Goal: Check status: Check status

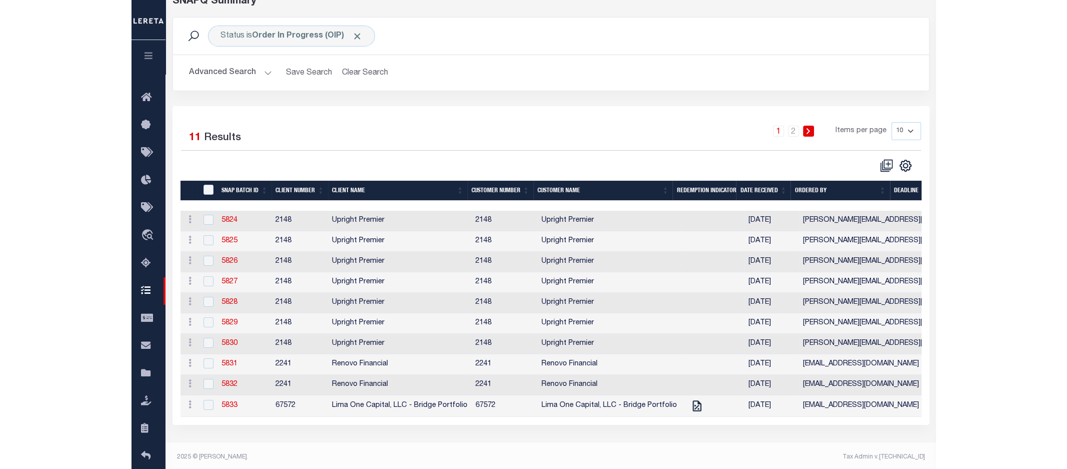
scroll to position [62, 0]
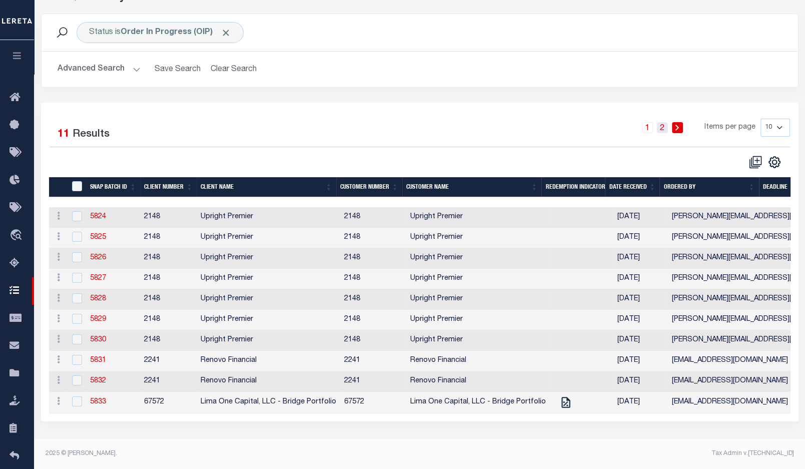
click at [598, 130] on link "2" at bounding box center [662, 127] width 11 height 11
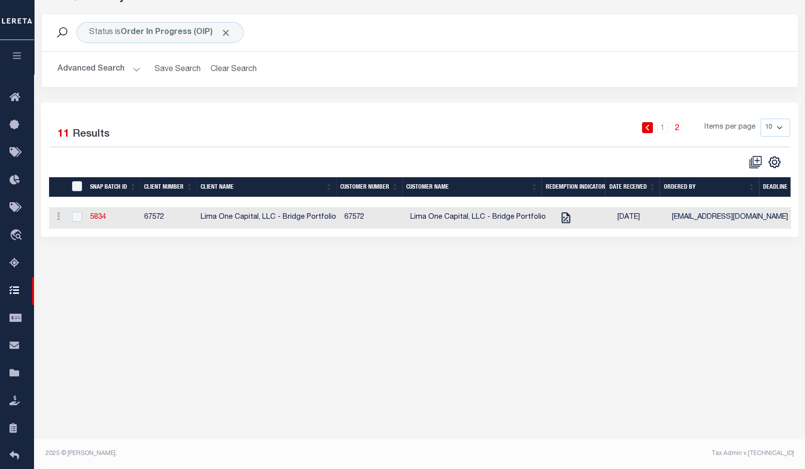
click at [598, 126] on link at bounding box center [647, 127] width 11 height 11
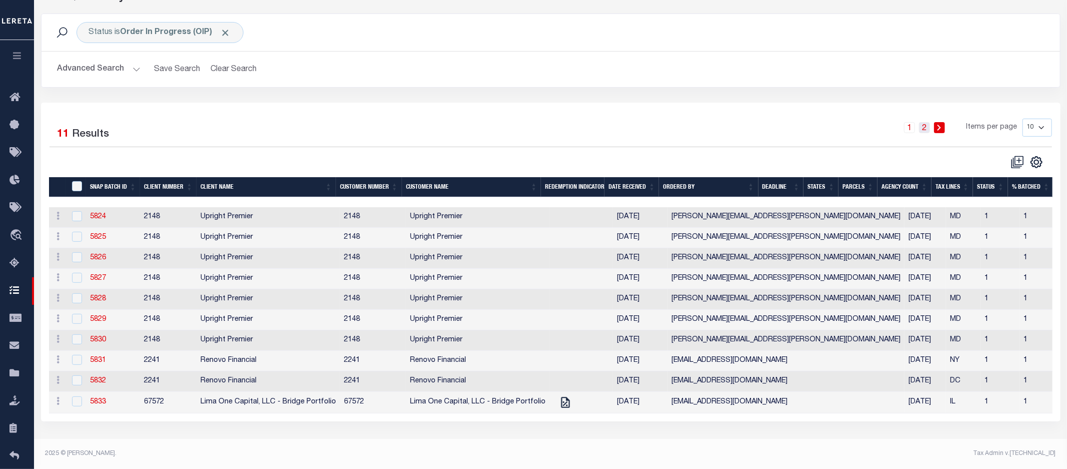
click at [598, 129] on link "2" at bounding box center [924, 127] width 11 height 11
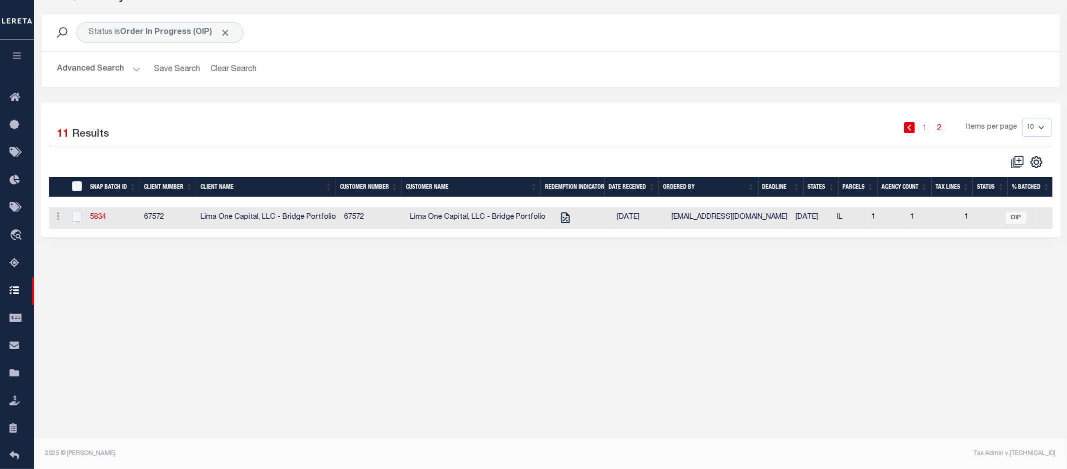
click at [598, 126] on icon at bounding box center [910, 128] width 4 height 6
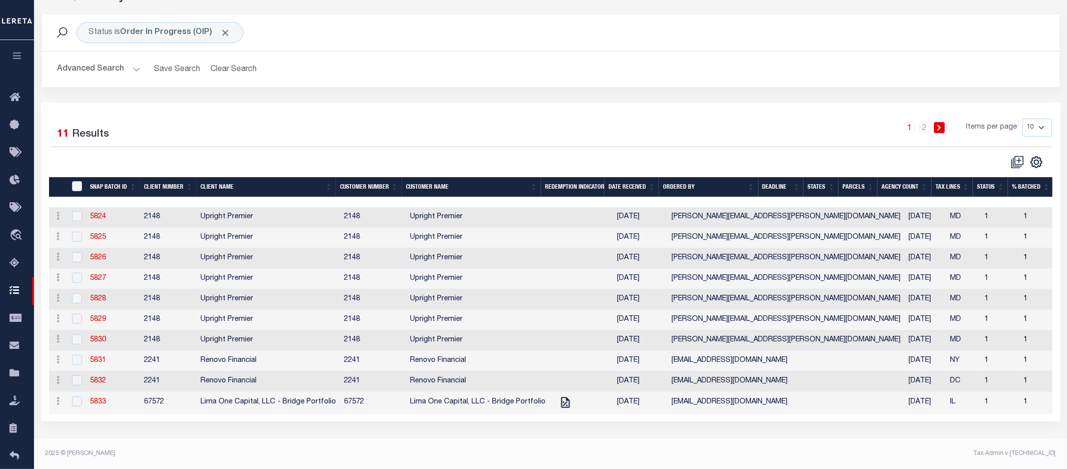
click at [598, 125] on div "1 2 Items per page 10 25 50 100" at bounding box center [678, 132] width 748 height 26
click at [96, 320] on link "5829" at bounding box center [98, 319] width 16 height 7
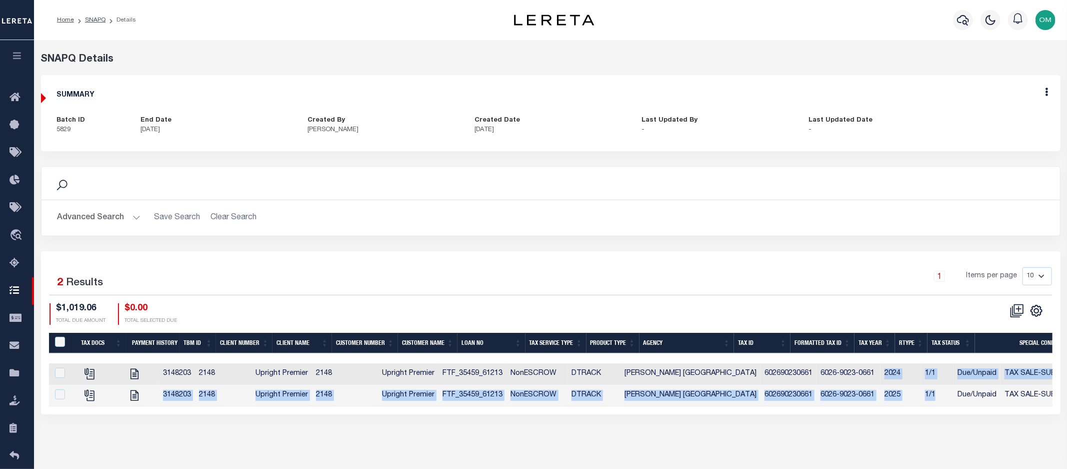
drag, startPoint x: 862, startPoint y: 372, endPoint x: 915, endPoint y: 394, distance: 57.2
click at [598, 394] on tbody "3148203 2148 Upright Premier 2148 Upright Premier FTF_35459_61213 NonESCROW DTR…" at bounding box center [851, 384] width 1604 height 43
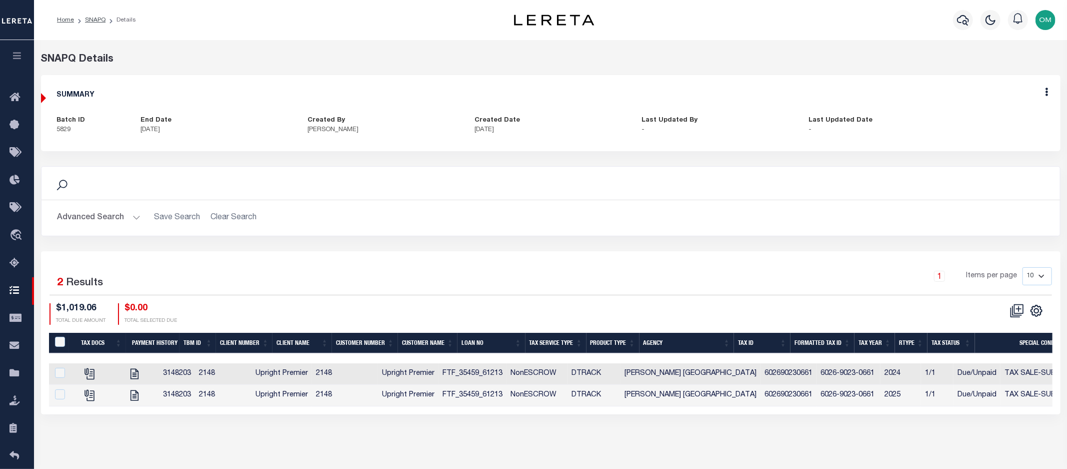
click at [598, 440] on div "SNAPQ Details SUMMARY Batch ID 5829 End Date 10/06/2025" at bounding box center [550, 242] width 1033 height 404
click at [139, 373] on icon "" at bounding box center [135, 374] width 8 height 11
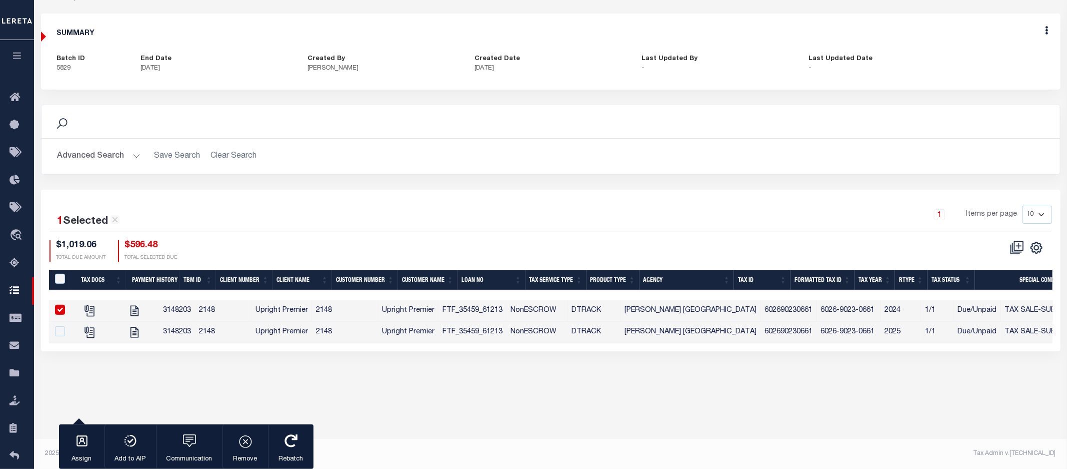
click at [598, 310] on span "TAX SALE-SUBJECT TO POWER TO SELL" at bounding box center [1077, 310] width 144 height 7
checkbox input "false"
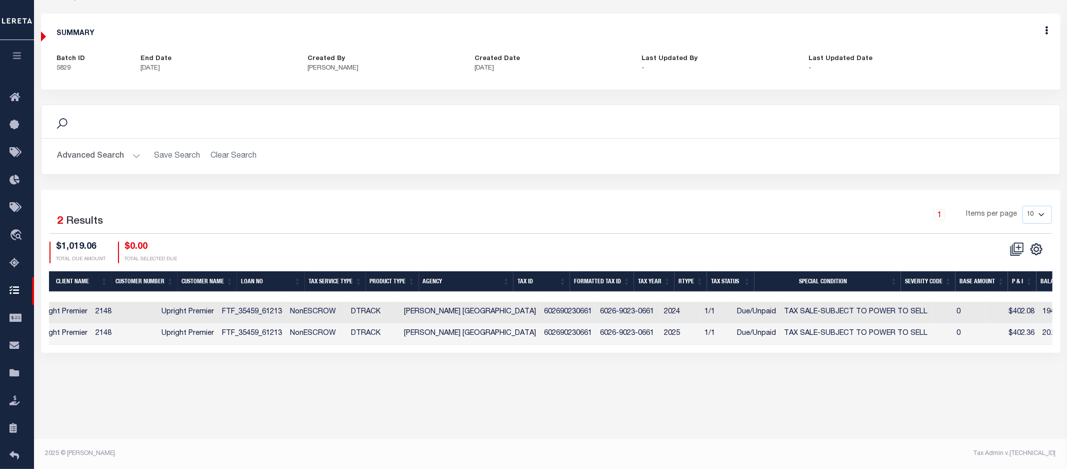
scroll to position [0, 306]
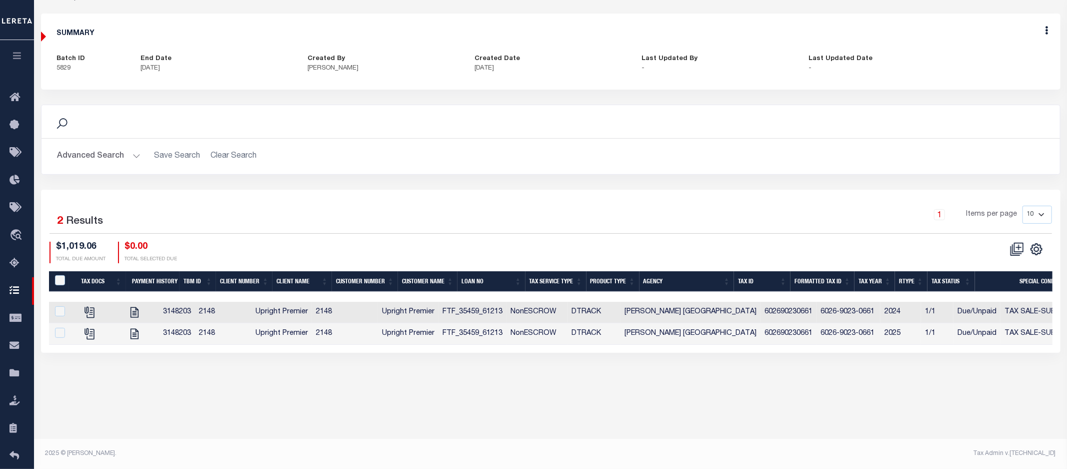
click at [253, 198] on div "1 Selected 2 Results 1 Items per page 10 25 50 100 $1,019.06 $0.00" at bounding box center [551, 271] width 1020 height 163
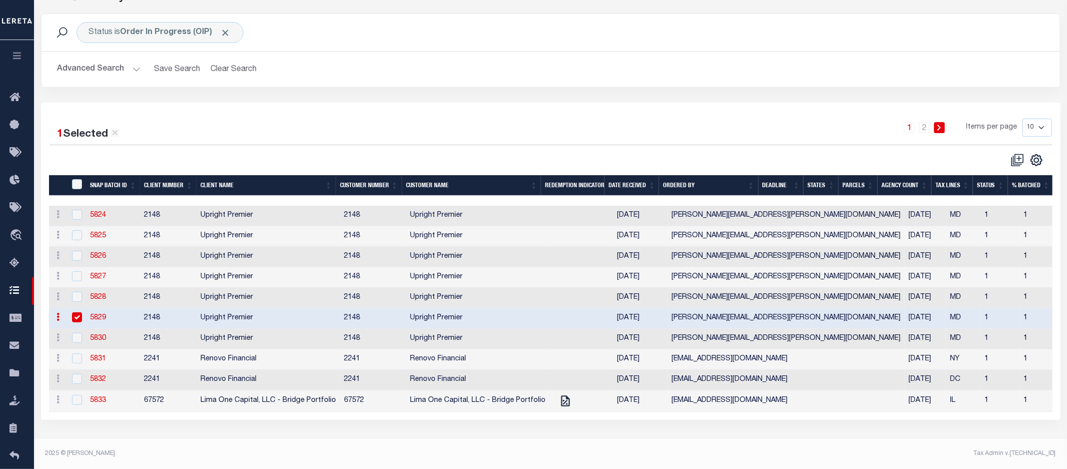
click at [79, 317] on input "checkbox" at bounding box center [77, 317] width 10 height 10
checkbox input "false"
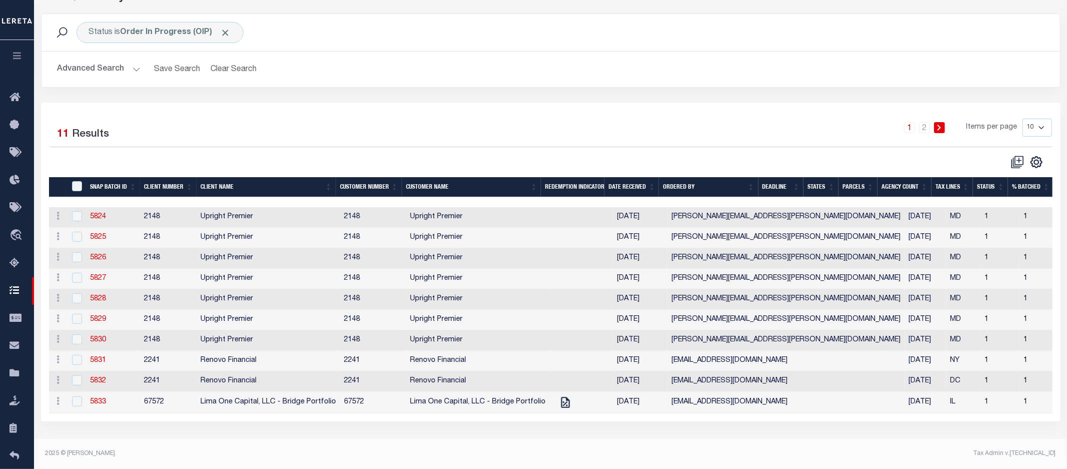
click at [598, 82] on div "Advanced Search Save Search Clear Search SNAP BATCH ID Equals Equals Is" at bounding box center [551, 70] width 1019 height 36
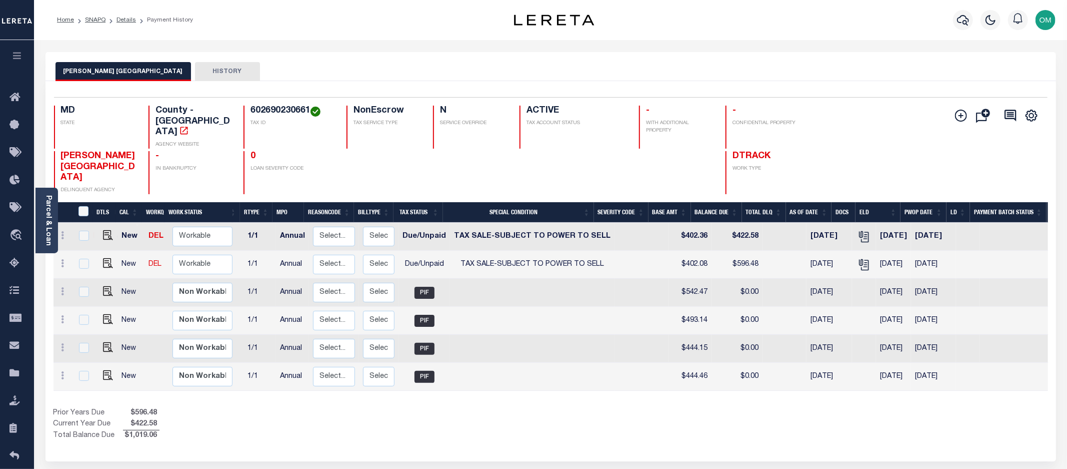
scroll to position [0, 92]
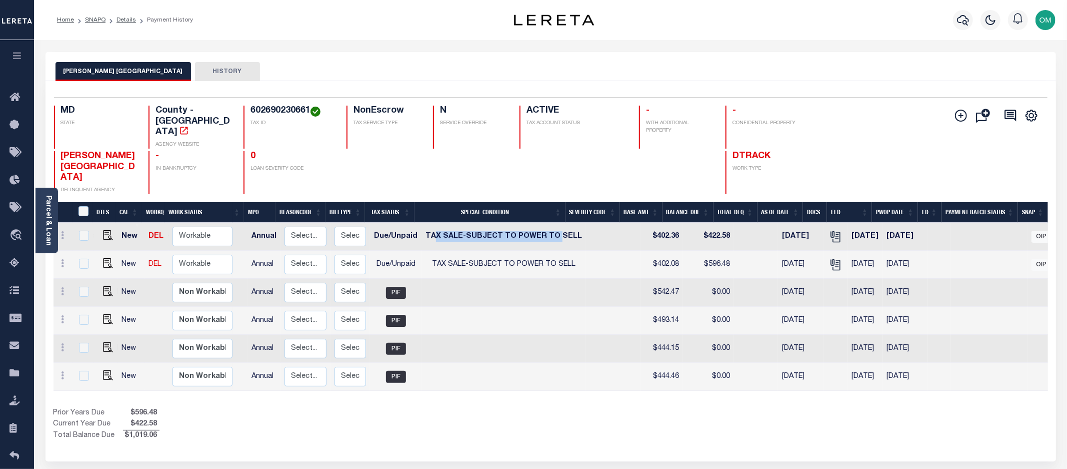
drag, startPoint x: 429, startPoint y: 210, endPoint x: 546, endPoint y: 215, distance: 117.6
click at [546, 233] on span "TAX SALE-SUBJECT TO POWER TO SELL" at bounding box center [504, 236] width 157 height 7
checkbox input "true"
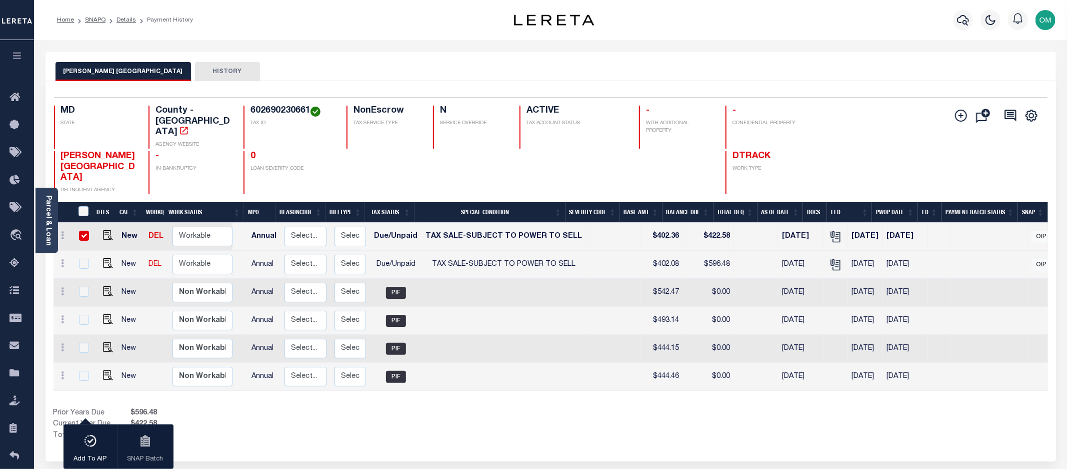
click at [556, 408] on div "Show Tax Lines before Bill Release Date Prior Years Due $596.48 Current Year Du…" at bounding box center [551, 425] width 995 height 34
